Goal: Transaction & Acquisition: Purchase product/service

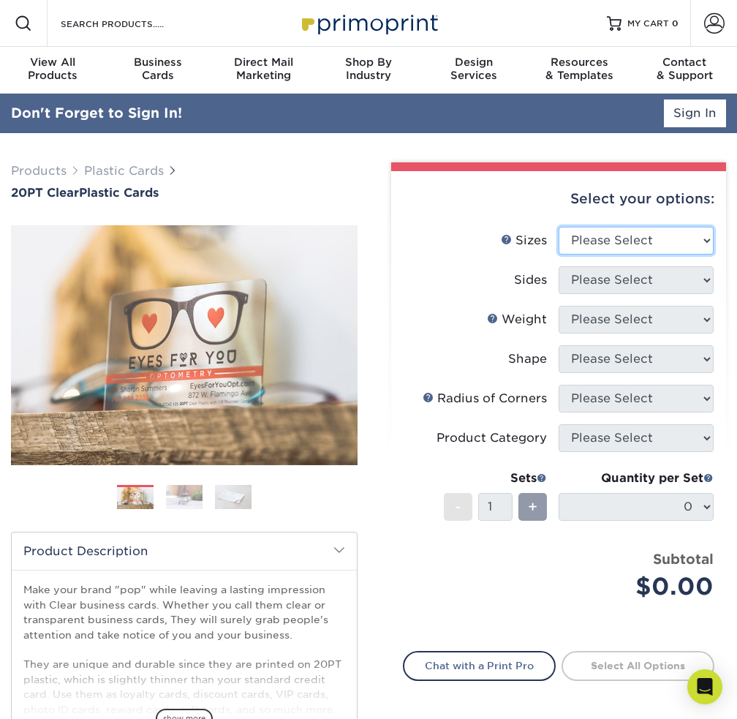
click at [614, 243] on select "Please Select 2" x 3.5" 2.12" x 3.375" 2.5" x 2.5"" at bounding box center [636, 241] width 155 height 28
click at [614, 224] on div "Select your options:" at bounding box center [558, 199] width 311 height 56
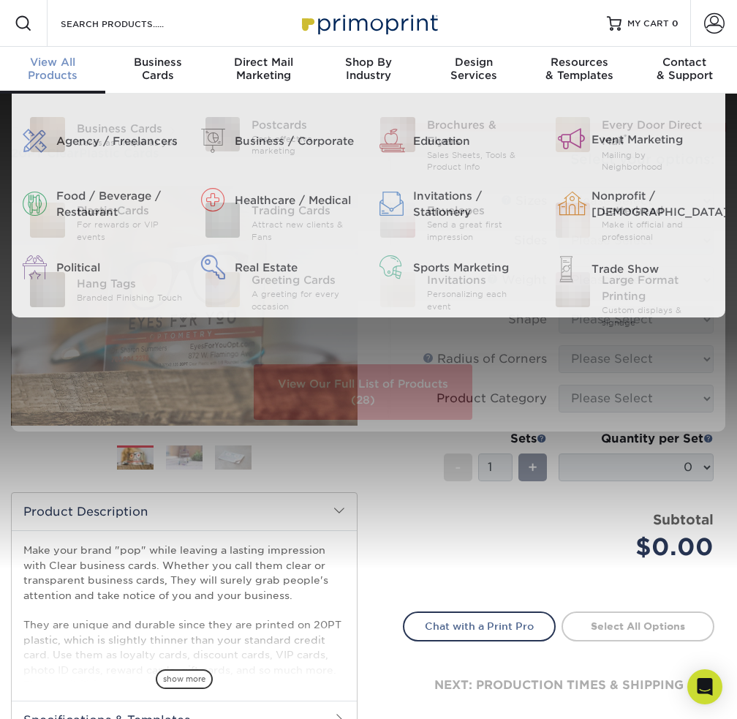
scroll to position [1, 0]
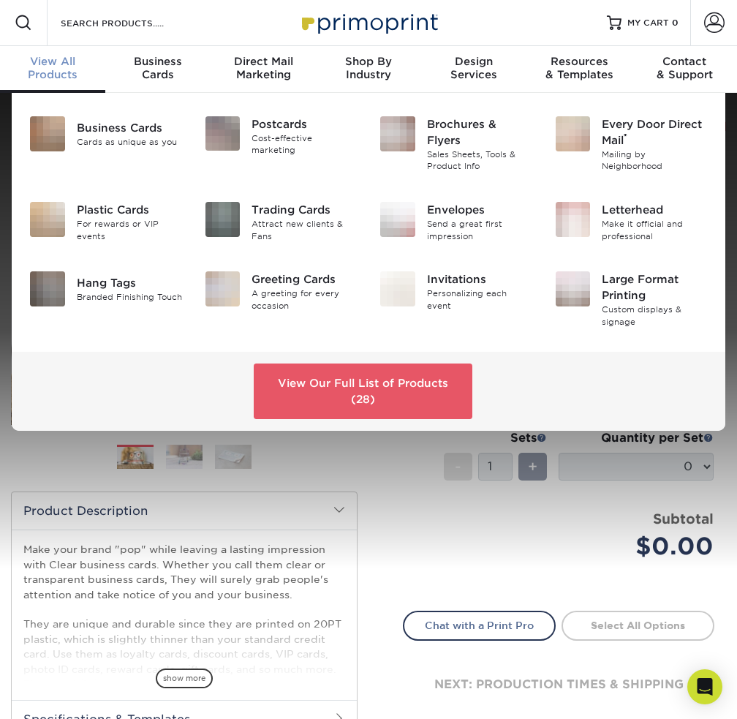
click at [73, 61] on span "View All" at bounding box center [52, 61] width 105 height 13
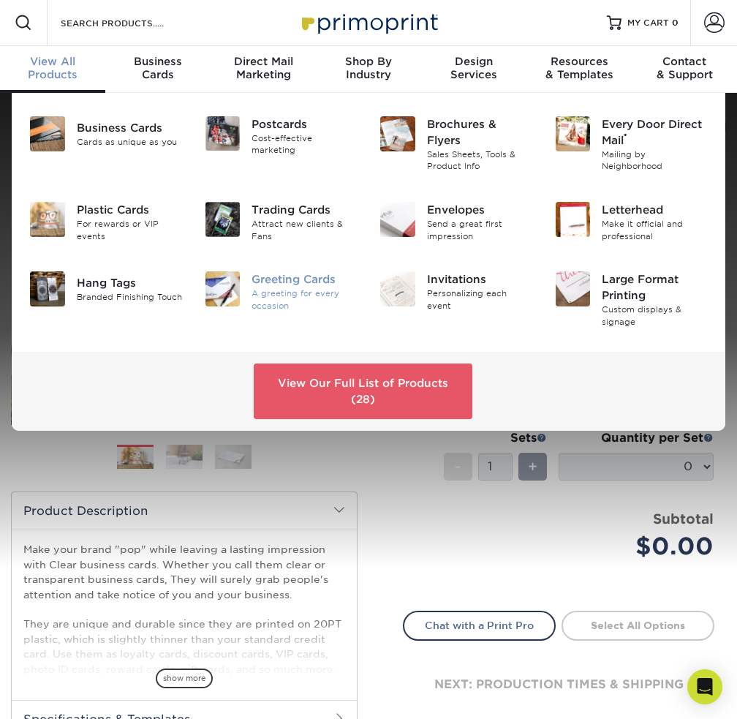
click at [298, 313] on div "Greeting Cards A greeting for every occasion" at bounding box center [281, 291] width 175 height 52
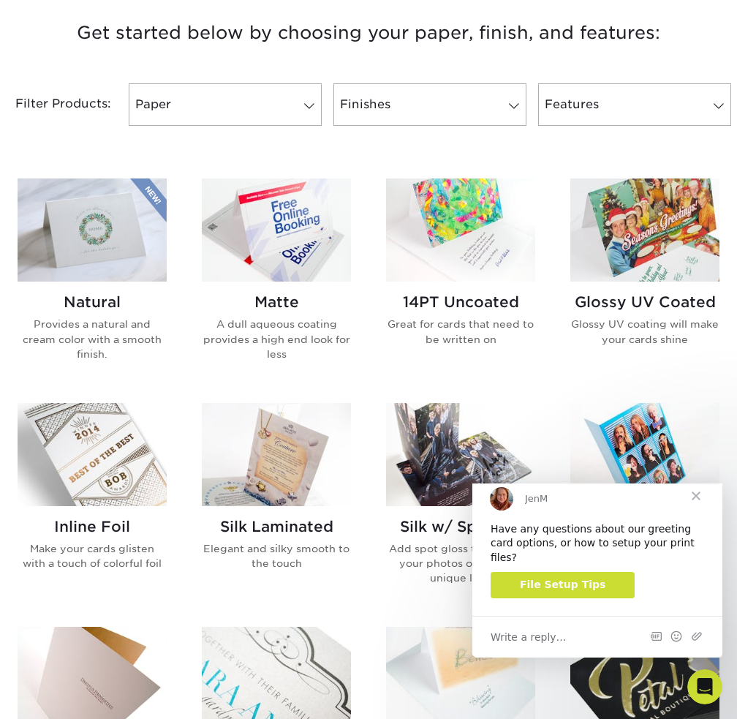
scroll to position [585, 0]
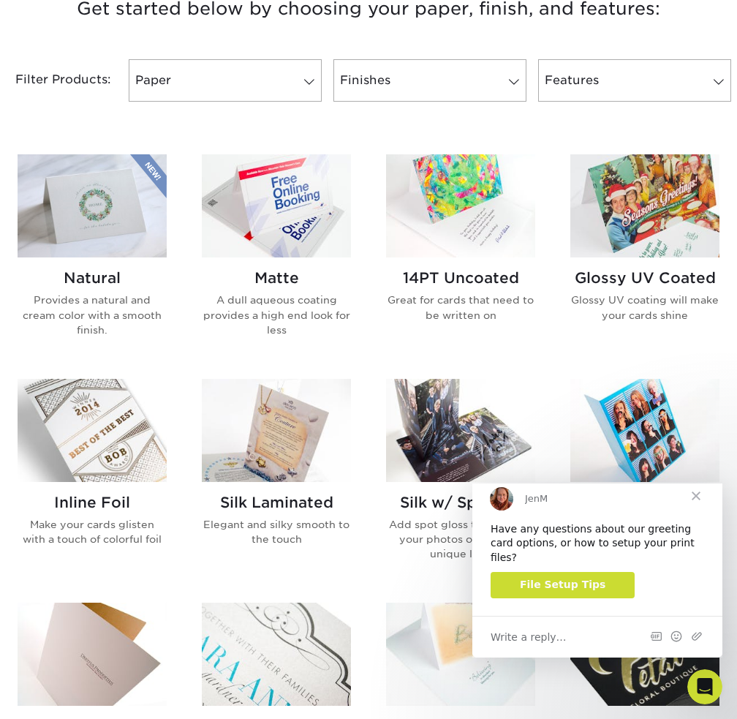
click at [115, 417] on img at bounding box center [92, 430] width 149 height 103
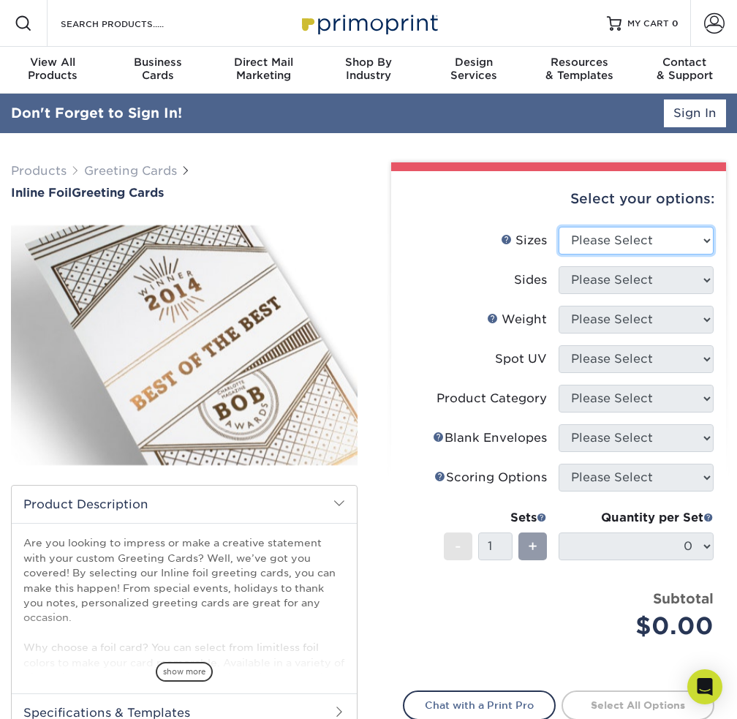
click at [626, 238] on select "Please Select 4.25" x 11" 4.25" x 11" 5.5" x 8.5" 6" x 9" 6" x 12" 6" x 12" 7" …" at bounding box center [636, 241] width 155 height 28
select select "7.00x10.00"
click at [559, 227] on select "Please Select 4.25" x 11" 4.25" x 11" 5.5" x 8.5" 6" x 9" 6" x 12" 6" x 12" 7" …" at bounding box center [636, 241] width 155 height 28
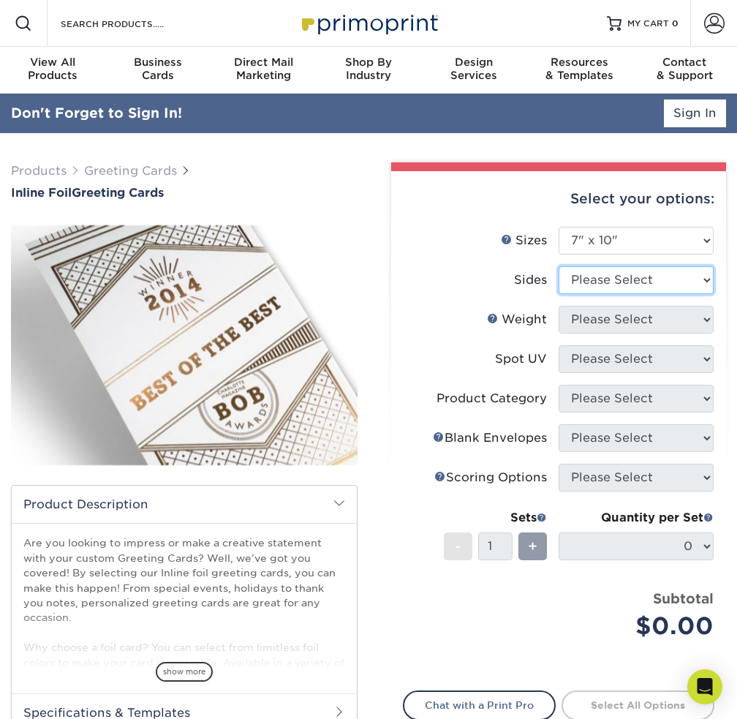
click at [600, 281] on ul "Sizes Help Sizes Please Select 4.25" x 11" 4.25" x 11" 5.5" x 8.5" 6" x 9" 6" x…" at bounding box center [558, 444] width 311 height 435
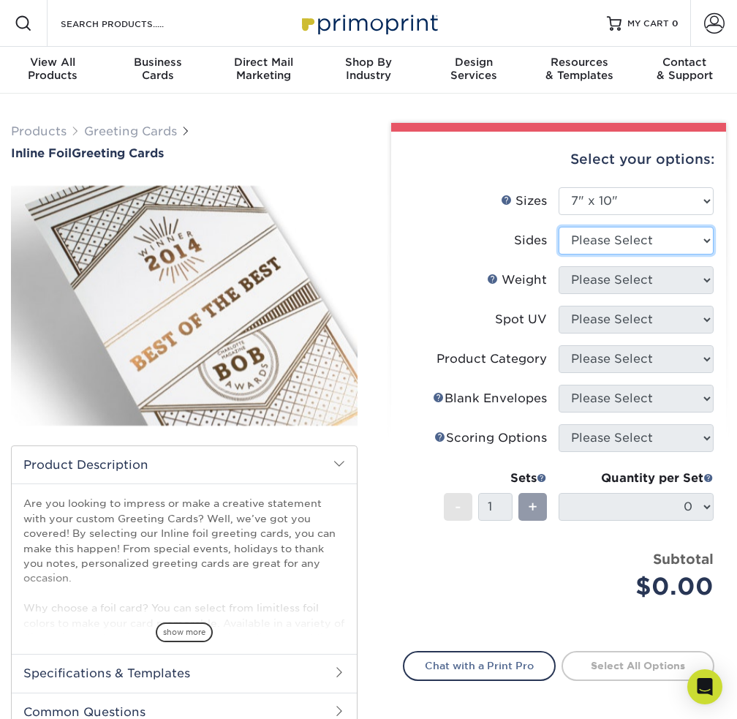
select select "e9e9dfb3-fba1-4d60-972c-fd9ca5904d33"
click at [559, 227] on select "Please Select Print Both Sides - Foil Back Only Print Both Sides - Foil Both Si…" at bounding box center [636, 241] width 155 height 28
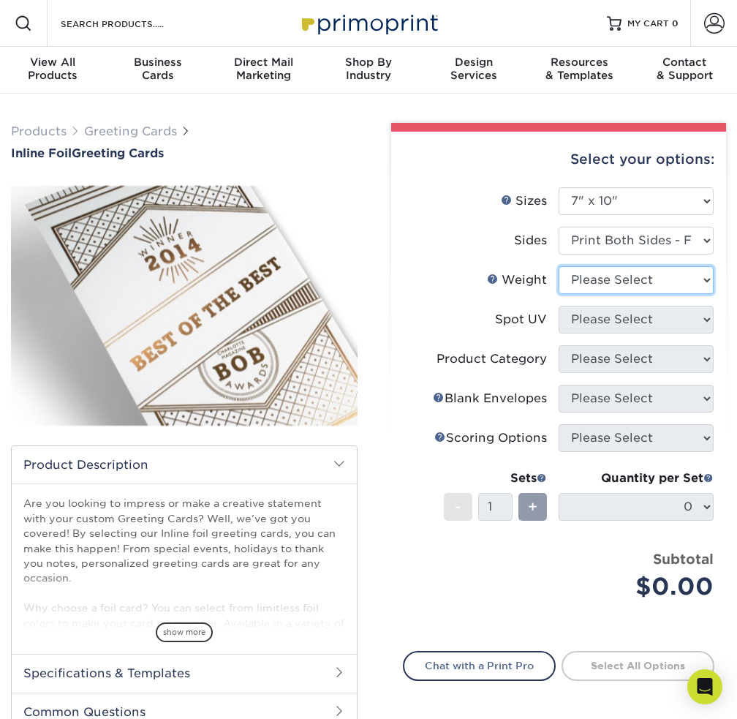
click at [599, 274] on select "Please Select 16PT" at bounding box center [636, 280] width 155 height 28
select select "16PT"
click at [559, 266] on select "Please Select 16PT" at bounding box center [636, 280] width 155 height 28
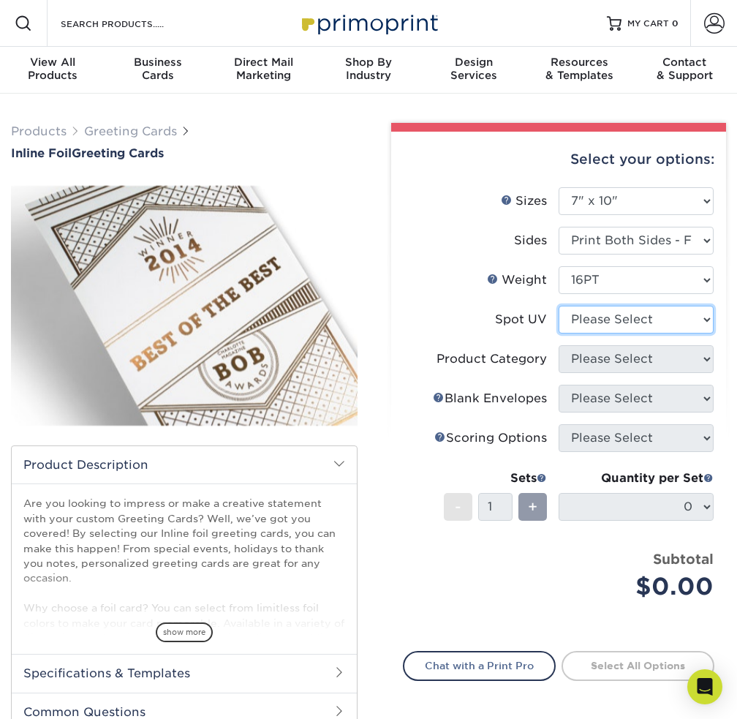
click at [602, 320] on select "Please Select No Spot UV Front and Back (Both Sides) Front Only Back Only" at bounding box center [636, 320] width 155 height 28
select select "1"
click at [559, 306] on select "Please Select No Spot UV Front and Back (Both Sides) Front Only Back Only" at bounding box center [636, 320] width 155 height 28
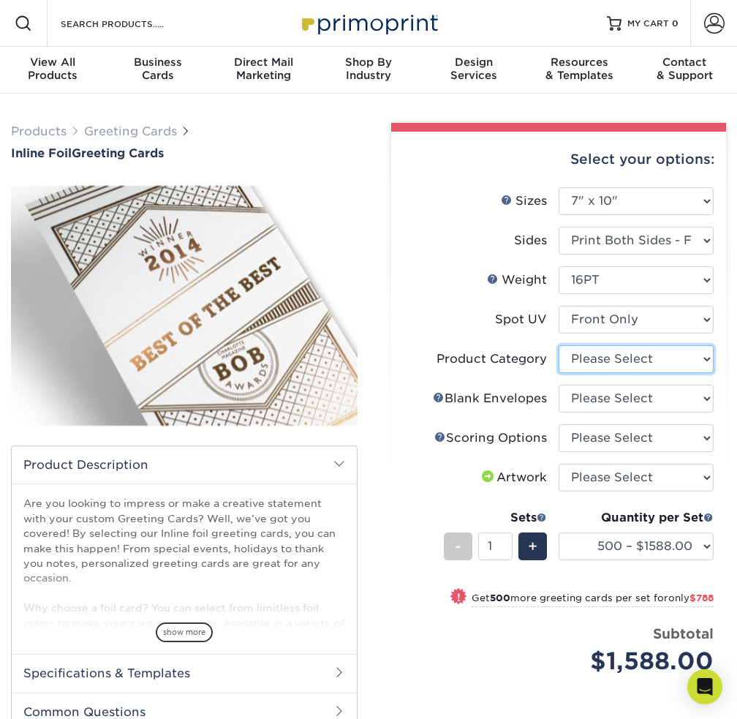
click at [638, 363] on select "Please Select Greeting Cards" at bounding box center [636, 359] width 155 height 28
select select "b7f8198f-f281-4438-a52e-cd7a5c5c0cfc"
click at [559, 345] on select "Please Select Greeting Cards" at bounding box center [636, 359] width 155 height 28
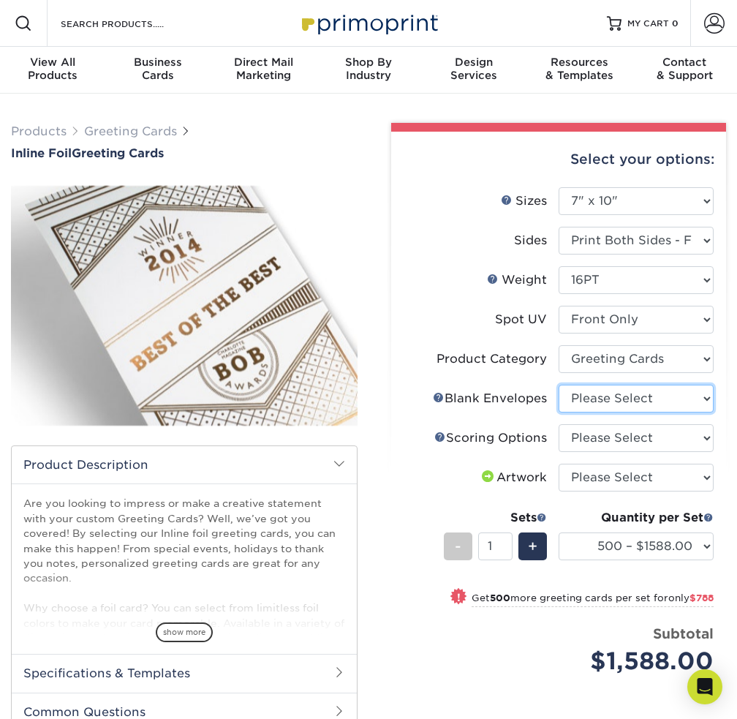
click at [660, 397] on select "Please Select No Blank Envelopes Yes 500 Envelopes A7 Yes 1000 Envelopes A7 Yes…" at bounding box center [636, 399] width 155 height 28
select select "81bf4180-54cc-44bf-b773-172a2f186536"
click at [559, 385] on select "Please Select No Blank Envelopes Yes 500 Envelopes A7 Yes 1000 Envelopes A7 Yes…" at bounding box center [636, 399] width 155 height 28
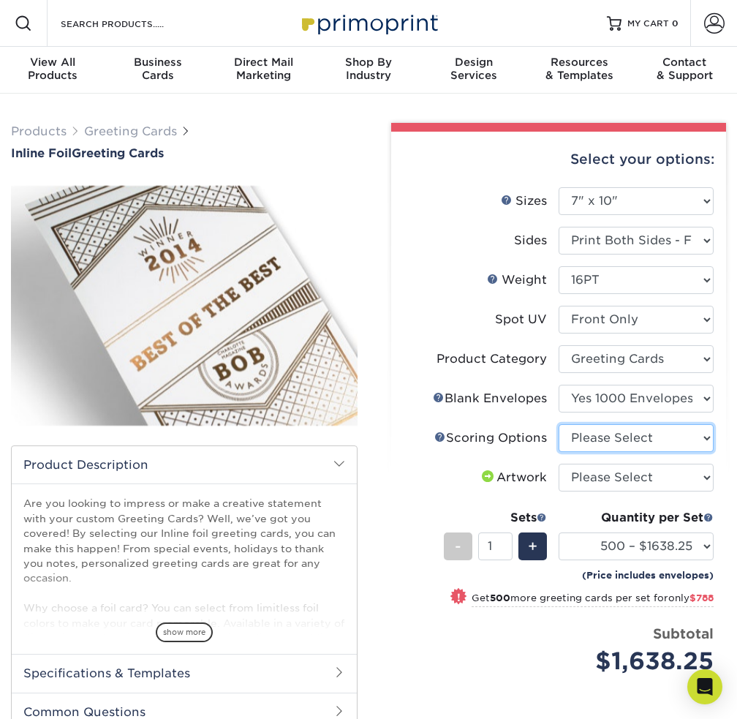
click at [668, 431] on select "Please Select Score in Half" at bounding box center [636, 438] width 155 height 28
select select "b23166fa-223a-4016-b2d3-d3438452c7d9"
click at [559, 424] on select "Please Select Score in Half" at bounding box center [636, 438] width 155 height 28
click at [670, 473] on select "Please Select I will upload files I need a design - $75" at bounding box center [636, 478] width 155 height 28
select select "upload"
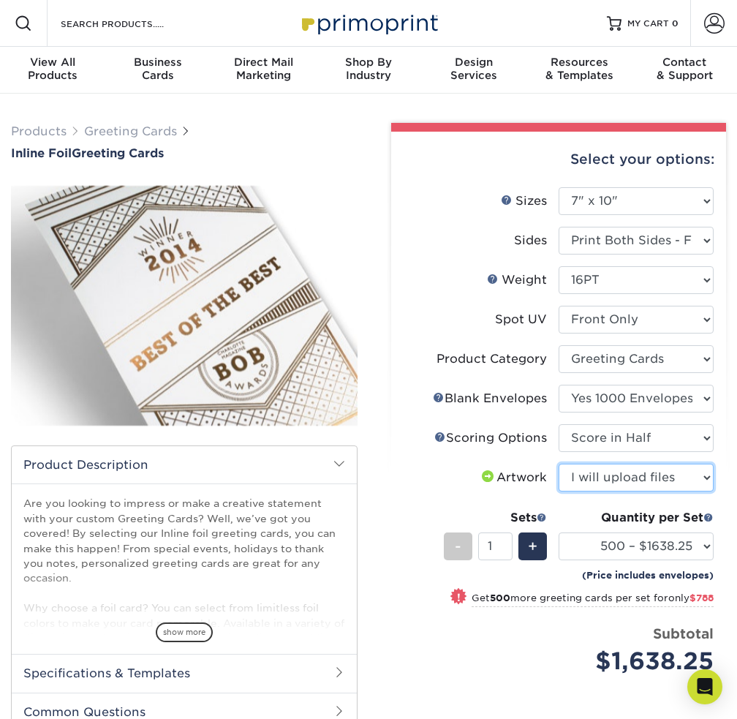
click at [559, 464] on select "Please Select I will upload files I need a design - $75" at bounding box center [636, 478] width 155 height 28
click at [687, 542] on select "500 – $1638.25 1000 – $2426.25 2500 – $3378.25 5000 – $4306.25" at bounding box center [636, 546] width 155 height 28
click at [727, 492] on div "Select your options: Sizes Help Sizes Please Select 4.25" x 11" 6" x 9" -" at bounding box center [552, 489] width 368 height 732
click at [676, 322] on select "Please Select No Spot UV Front and Back (Both Sides) Front Only Back Only" at bounding box center [636, 320] width 155 height 28
select select "3"
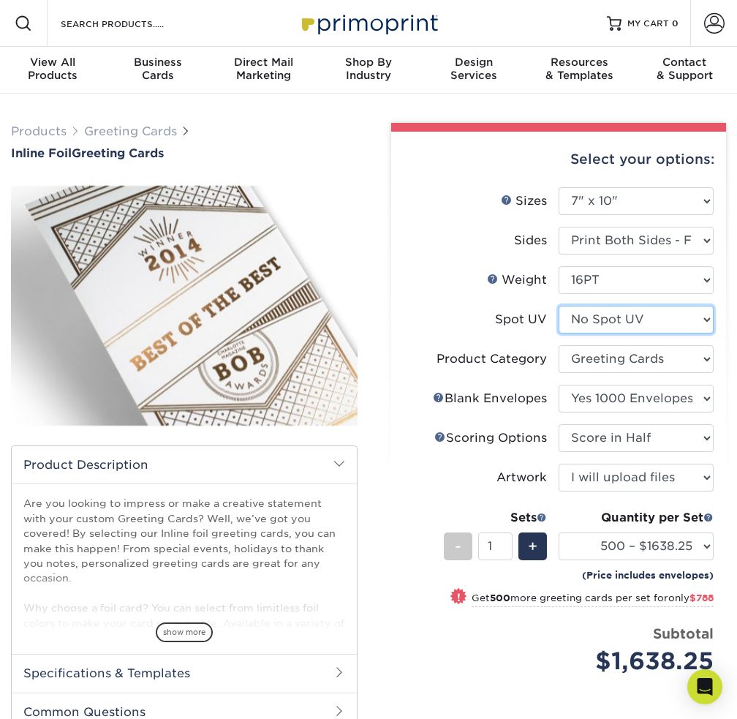
click at [559, 306] on select "Please Select No Spot UV Front and Back (Both Sides) Front Only Back Only" at bounding box center [636, 320] width 155 height 28
select select "-1"
select select
select select "-1"
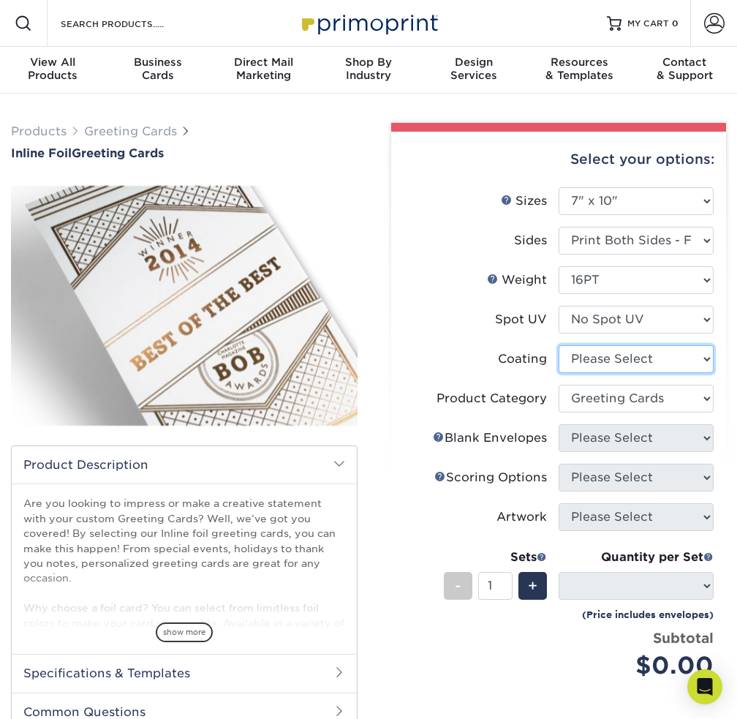
click at [662, 357] on select at bounding box center [636, 359] width 155 height 28
select select "3e7618de-abca-4bda-9f97-8b9129e913d8"
click at [559, 345] on select at bounding box center [636, 359] width 155 height 28
select select "-1"
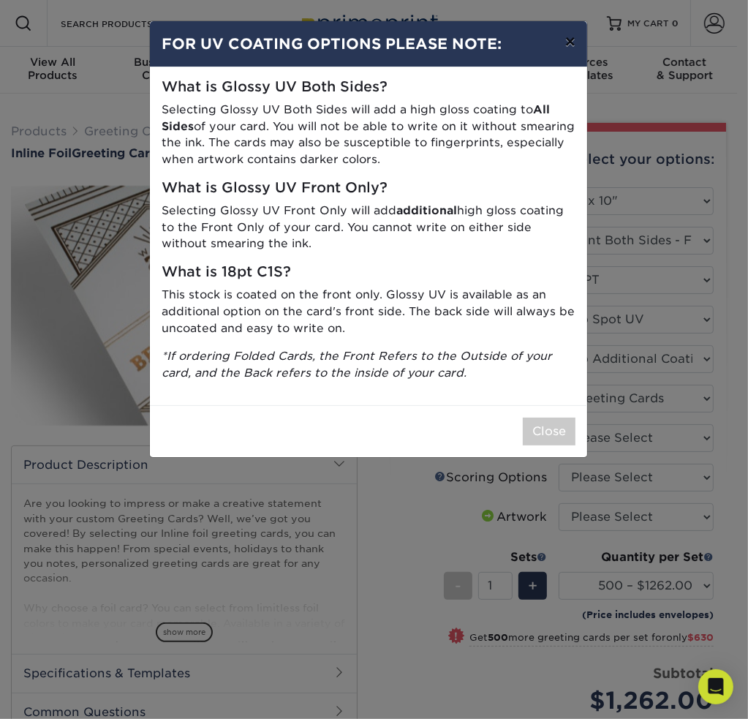
click at [570, 40] on button "×" at bounding box center [570, 41] width 34 height 41
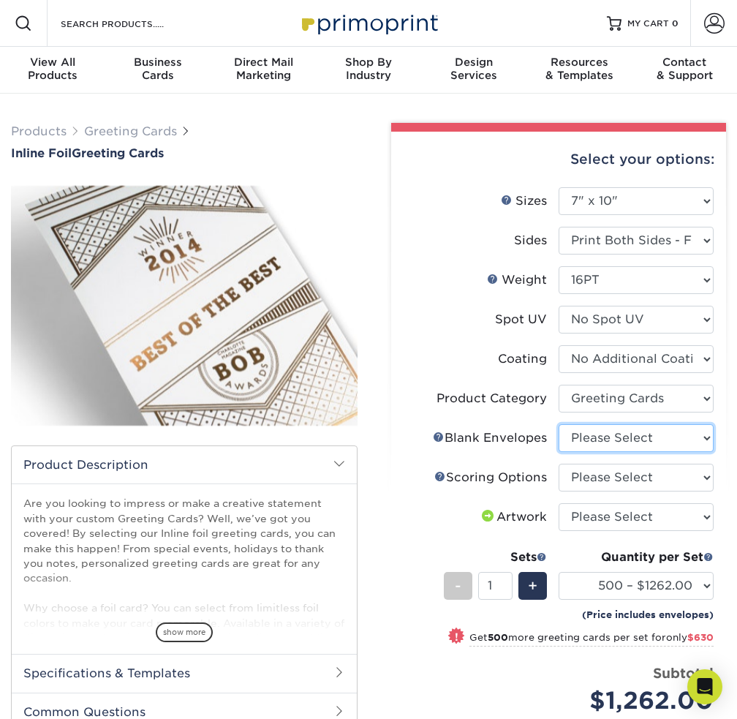
click at [657, 438] on select "Please Select No Blank Envelopes Yes 500 Envelopes A7 Yes 1000 Envelopes A7 Yes…" at bounding box center [636, 438] width 155 height 28
select select "81bf4180-54cc-44bf-b773-172a2f186536"
click at [559, 424] on select "Please Select No Blank Envelopes Yes 500 Envelopes A7 Yes 1000 Envelopes A7 Yes…" at bounding box center [636, 438] width 155 height 28
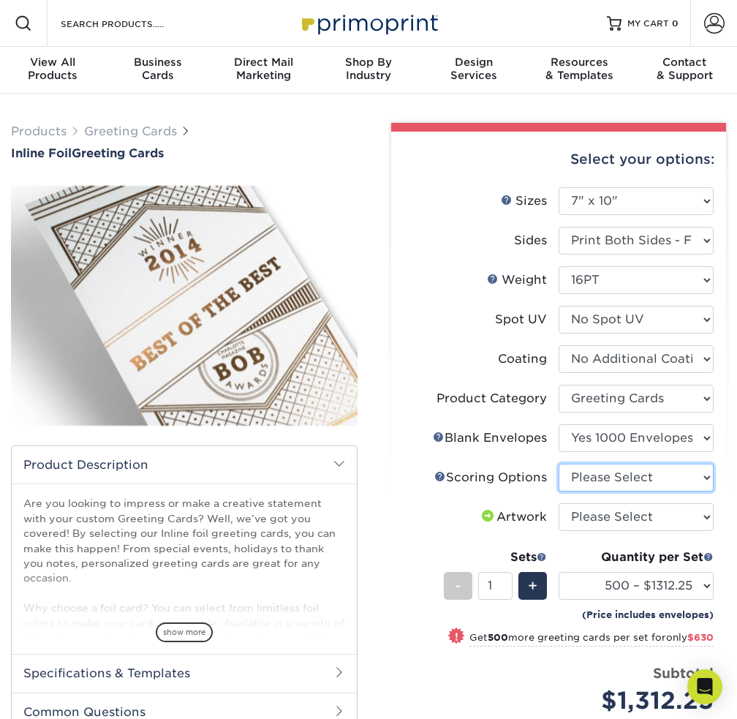
click at [651, 481] on select "Please Select Score in Half" at bounding box center [636, 478] width 155 height 28
select select "b23166fa-223a-4016-b2d3-d3438452c7d9"
click at [559, 464] on select "Please Select Score in Half" at bounding box center [636, 478] width 155 height 28
click at [650, 513] on select "Please Select I will upload files I need a design - $75" at bounding box center [636, 517] width 155 height 28
select select "upload"
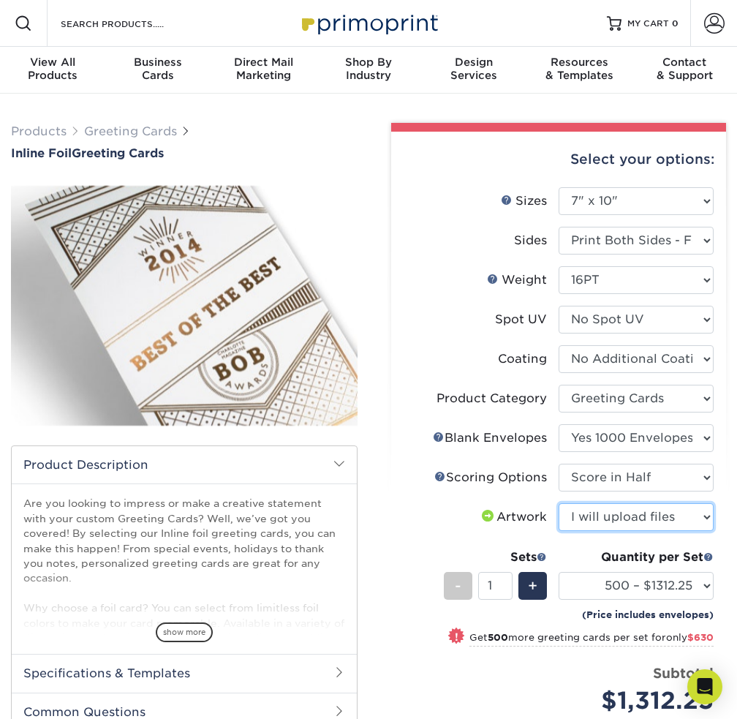
click at [559, 503] on select "Please Select I will upload files I need a design - $75" at bounding box center [636, 517] width 155 height 28
click at [667, 580] on select "500 – $1312.25 1000 – $1942.25 2500 – $2704.25 5000 – $3443.25" at bounding box center [636, 586] width 155 height 28
select select "1000 – $1942.25"
click at [559, 572] on select "500 – $1312.25 1000 – $1942.25 2500 – $2704.25 5000 – $3443.25" at bounding box center [636, 586] width 155 height 28
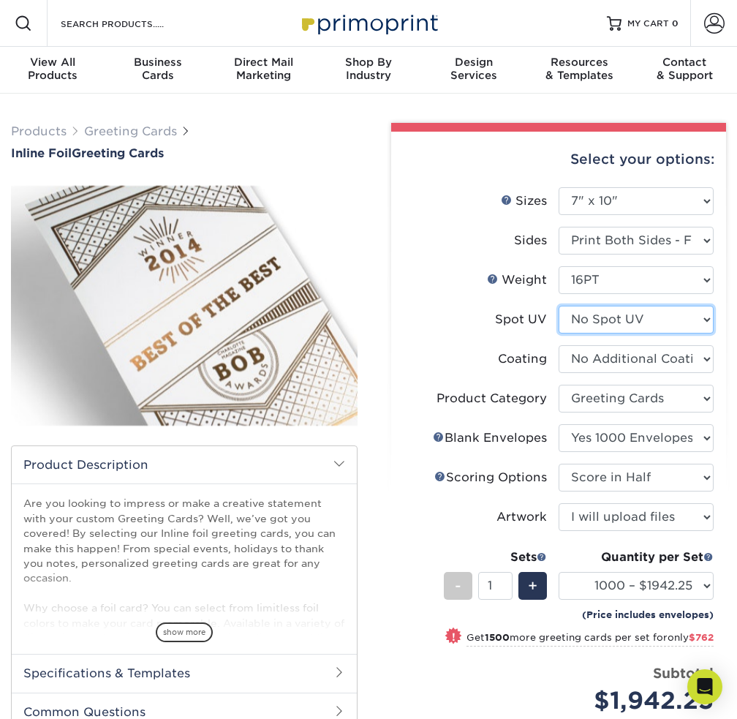
click at [654, 320] on select "Please Select No Spot UV Front and Back (Both Sides) Front Only Back Only" at bounding box center [636, 320] width 155 height 28
click at [654, 314] on select "Please Select No Spot UV Front and Back (Both Sides) Front Only Back Only" at bounding box center [636, 320] width 155 height 28
click at [615, 242] on select "Please Select Print Both Sides - Foil Back Only Print Both Sides - Foil Both Si…" at bounding box center [636, 241] width 155 height 28
click at [559, 227] on select "Please Select Print Both Sides - Foil Back Only Print Both Sides - Foil Both Si…" at bounding box center [636, 241] width 155 height 28
click at [643, 238] on select "Please Select Print Both Sides - Foil Back Only Print Both Sides - Foil Both Si…" at bounding box center [636, 241] width 155 height 28
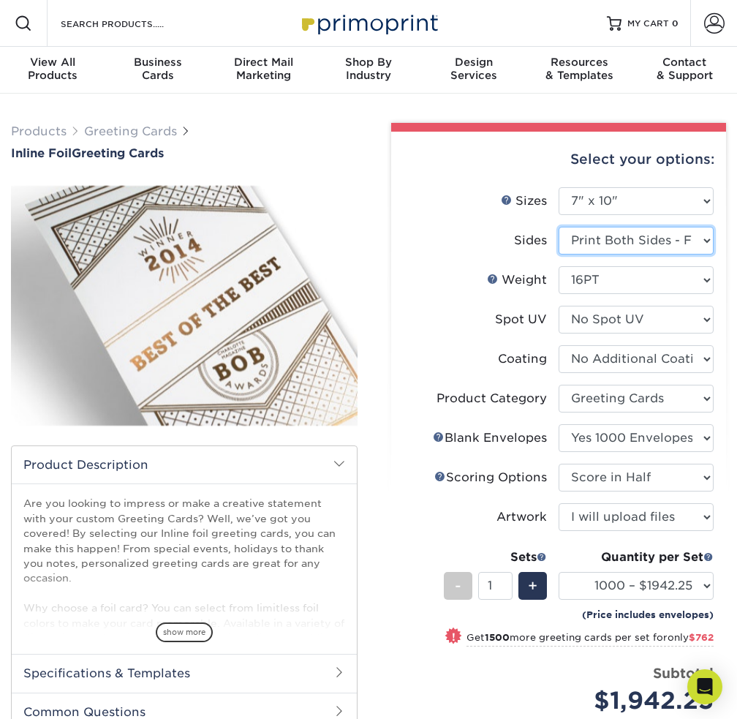
select select "34527644-b4fd-4ffb-9092-1318eefcd9d9"
click at [559, 227] on select "Please Select Print Both Sides - Foil Back Only Print Both Sides - Foil Both Si…" at bounding box center [636, 241] width 155 height 28
select select "-1"
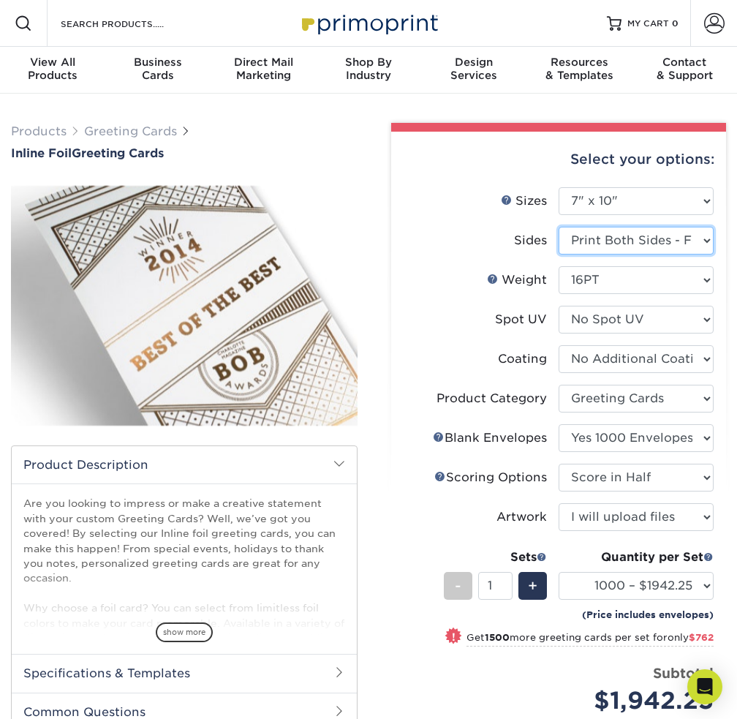
select select
select select "-1"
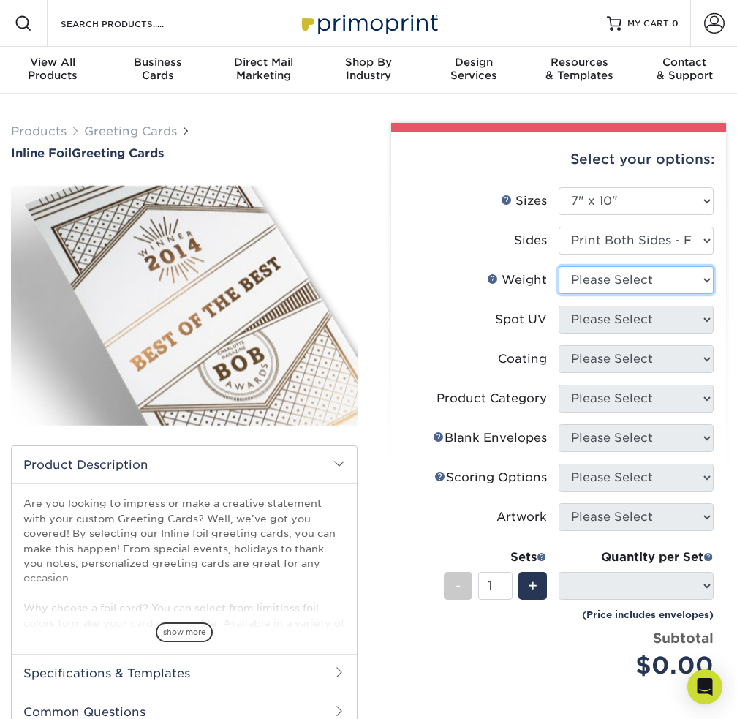
click at [641, 280] on select "Please Select 16PT" at bounding box center [636, 280] width 155 height 28
select select "16PT"
click at [559, 266] on select "Please Select 16PT" at bounding box center [636, 280] width 155 height 28
select select
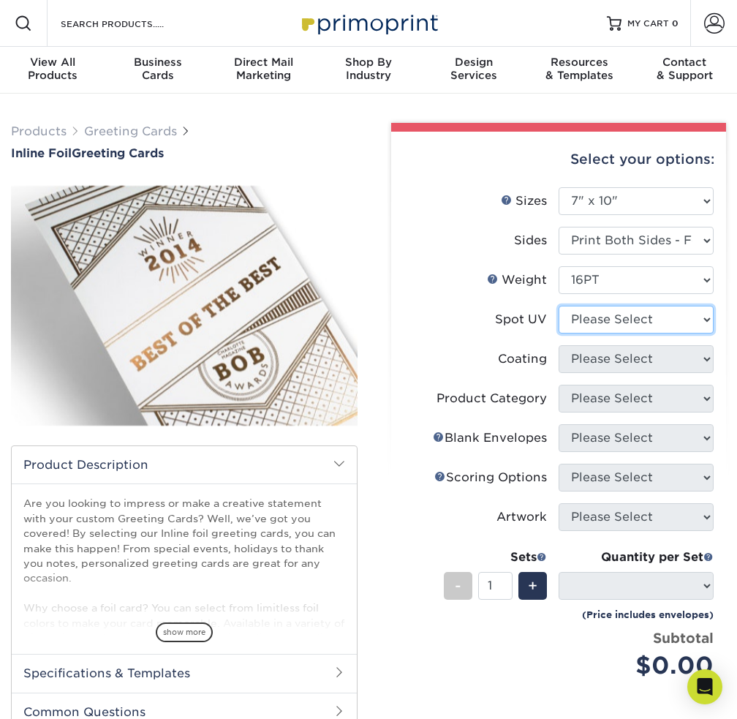
click at [621, 317] on select "Please Select No Spot UV Front and Back (Both Sides) Front Only Back Only" at bounding box center [636, 320] width 155 height 28
select select "3"
click at [559, 306] on select "Please Select No Spot UV Front and Back (Both Sides) Front Only Back Only" at bounding box center [636, 320] width 155 height 28
select select
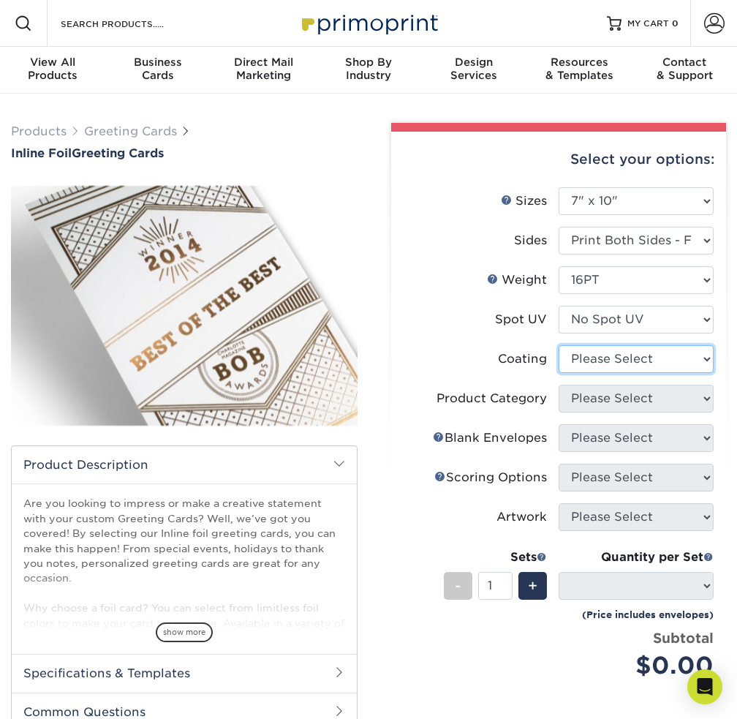
click at [629, 352] on select at bounding box center [636, 359] width 155 height 28
select select "3e7618de-abca-4bda-9f97-8b9129e913d8"
click at [559, 345] on select at bounding box center [636, 359] width 155 height 28
select select "-1"
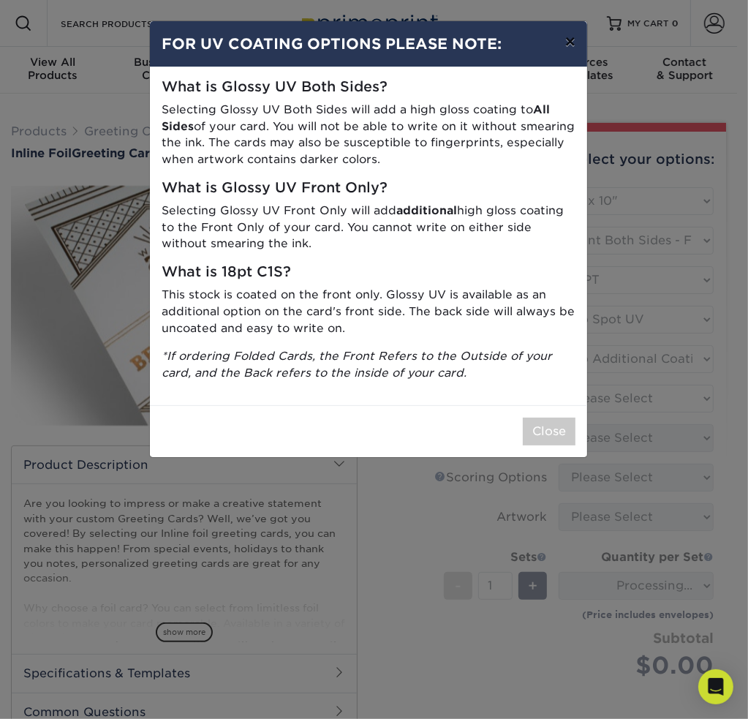
click at [573, 49] on button "×" at bounding box center [570, 41] width 34 height 41
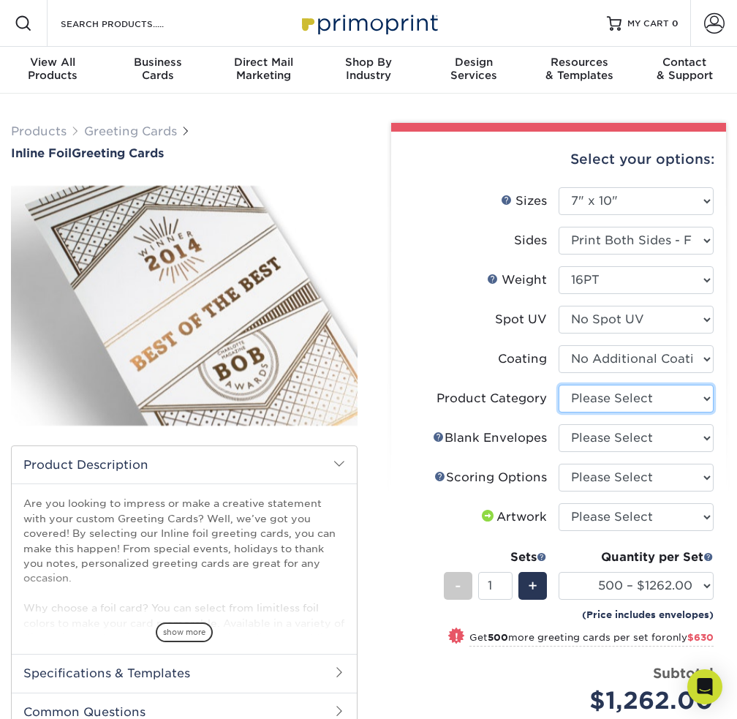
click at [620, 400] on select "Please Select Greeting Cards" at bounding box center [636, 399] width 155 height 28
select select "b7f8198f-f281-4438-a52e-cd7a5c5c0cfc"
click at [559, 385] on select "Please Select Greeting Cards" at bounding box center [636, 399] width 155 height 28
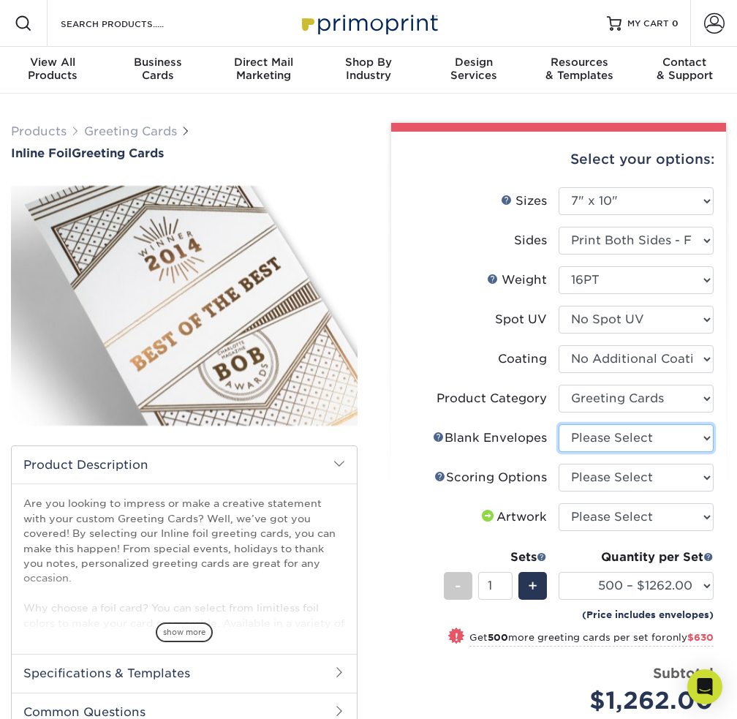
click at [573, 442] on select "Please Select No Blank Envelopes Yes 500 Envelopes A7 Yes 1000 Envelopes A7 Yes…" at bounding box center [636, 438] width 155 height 28
select select "81bf4180-54cc-44bf-b773-172a2f186536"
click at [559, 424] on select "Please Select No Blank Envelopes Yes 500 Envelopes A7 Yes 1000 Envelopes A7 Yes…" at bounding box center [636, 438] width 155 height 28
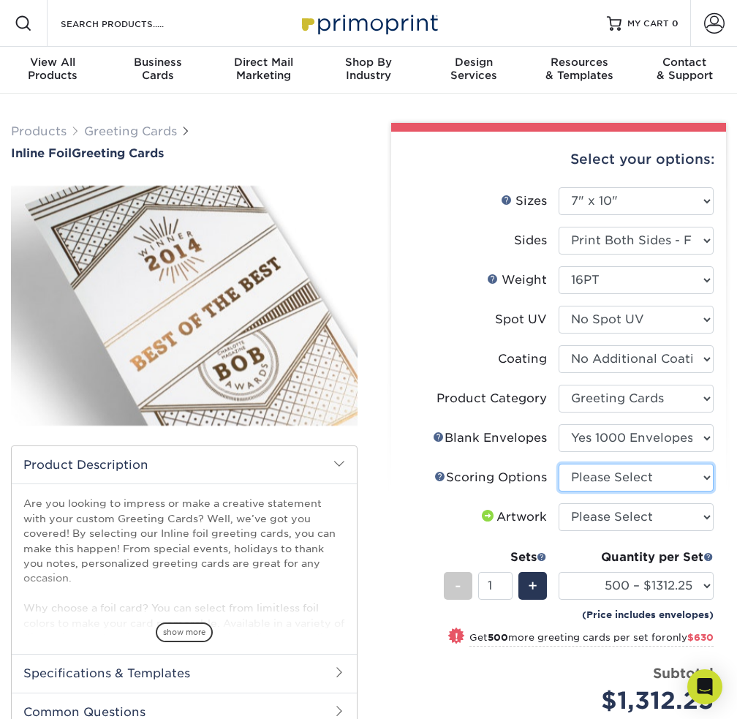
click at [584, 477] on select "Please Select Score in Half" at bounding box center [636, 478] width 155 height 28
select select "b23166fa-223a-4016-b2d3-d3438452c7d9"
click at [559, 464] on select "Please Select Score in Half" at bounding box center [636, 478] width 155 height 28
click at [592, 518] on select "Please Select I will upload files I need a design - $75" at bounding box center [636, 517] width 155 height 28
select select "upload"
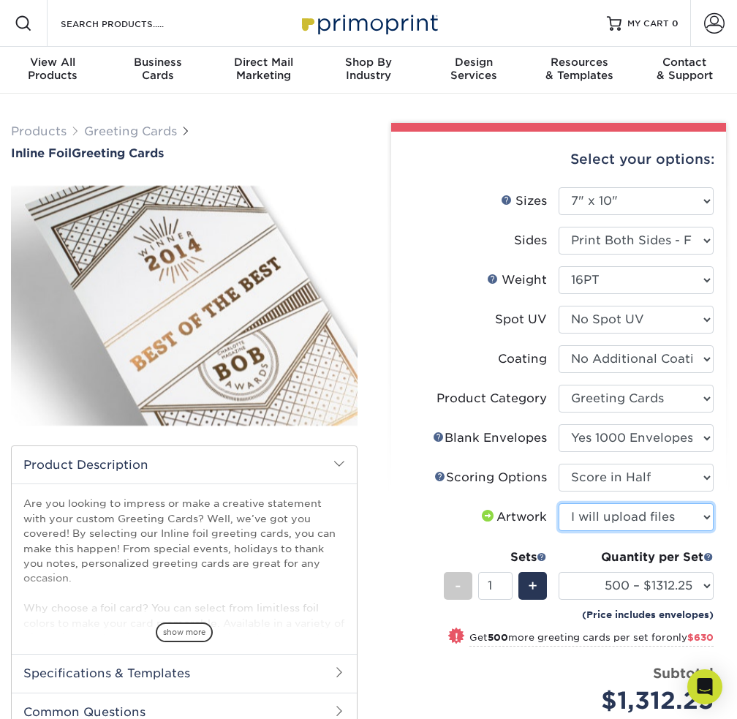
click at [559, 503] on select "Please Select I will upload files I need a design - $75" at bounding box center [636, 517] width 155 height 28
click at [623, 584] on select "500 – $1312.25 1000 – $1942.25 2500 – $2704.25 5000 – $3443.25" at bounding box center [636, 586] width 155 height 28
select select "1000 – $1942.25"
click at [559, 572] on select "500 – $1312.25 1000 – $1942.25 2500 – $2704.25 5000 – $3443.25" at bounding box center [636, 586] width 155 height 28
